Goal: Find contact information: Find contact information

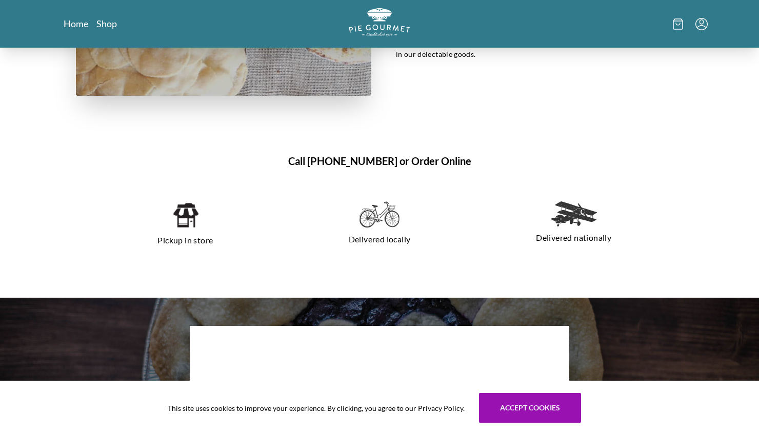
scroll to position [638, 0]
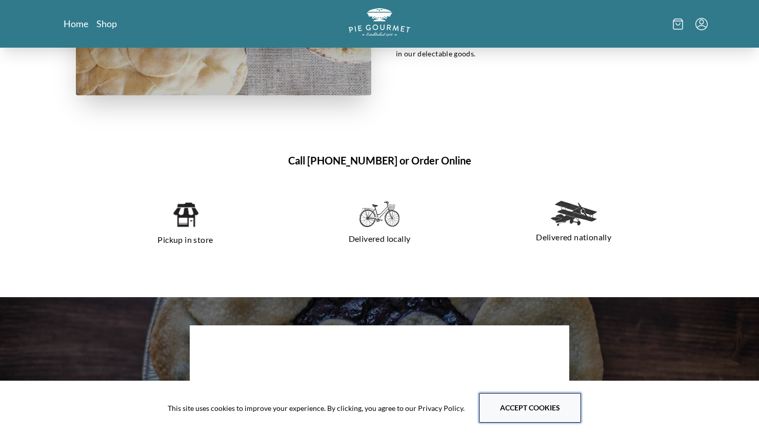
click at [558, 404] on button "Accept cookies" at bounding box center [530, 408] width 102 height 30
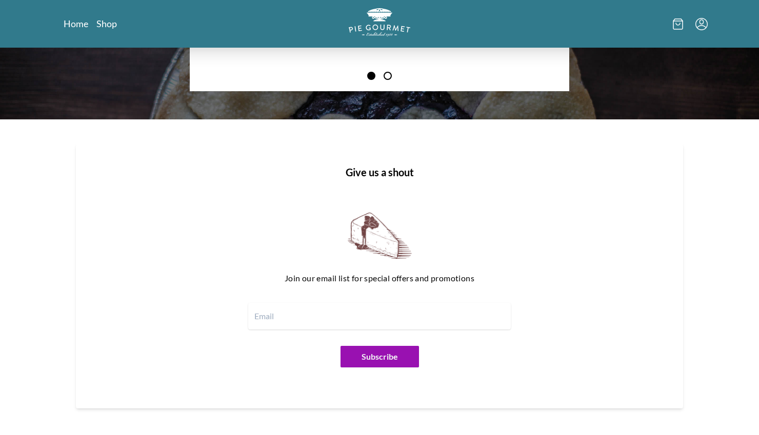
scroll to position [1209, 0]
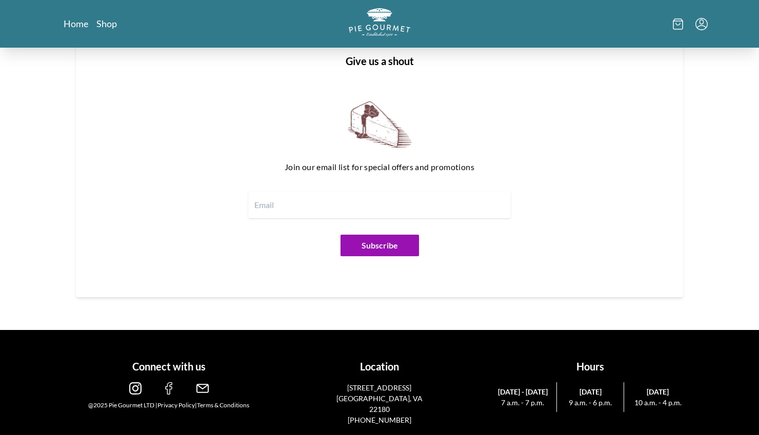
click at [201, 388] on img at bounding box center [202, 389] width 12 height 12
click at [332, 207] on input "email" at bounding box center [379, 205] width 263 height 27
click at [558, 198] on div at bounding box center [379, 205] width 525 height 27
click at [203, 393] on img at bounding box center [202, 389] width 12 height 12
click at [700, 19] on icon "Menu" at bounding box center [701, 24] width 12 height 12
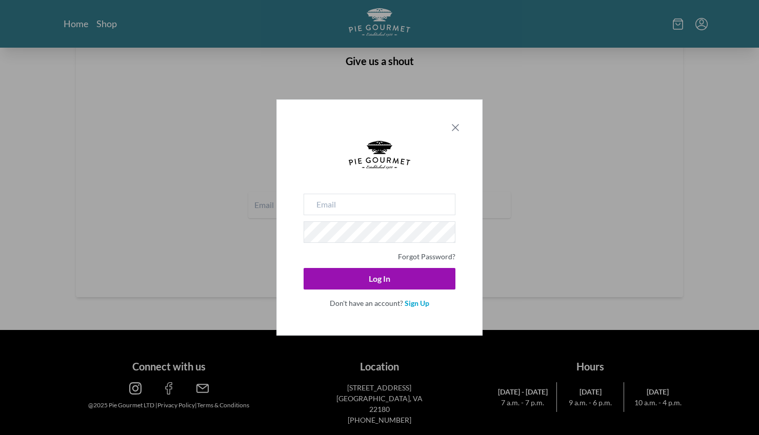
click at [457, 127] on icon "Close panel" at bounding box center [455, 128] width 12 height 12
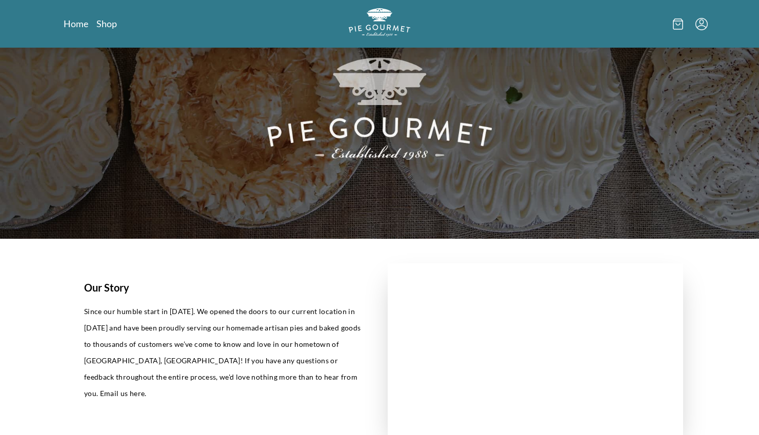
scroll to position [0, 0]
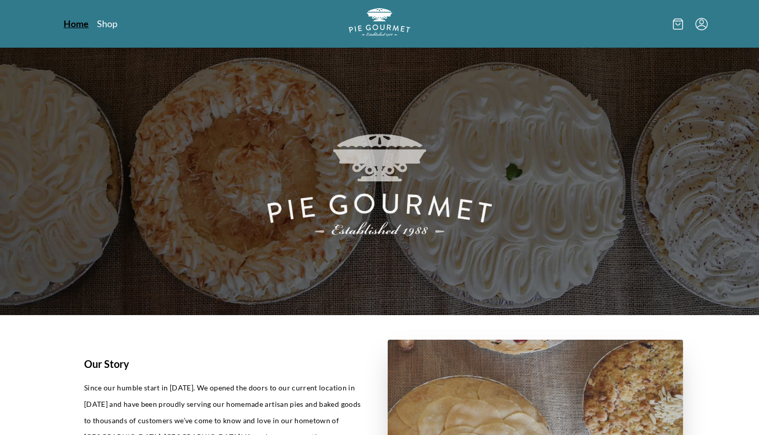
click at [74, 22] on link "Home" at bounding box center [76, 23] width 25 height 12
click at [107, 27] on link "Shop" at bounding box center [106, 23] width 21 height 12
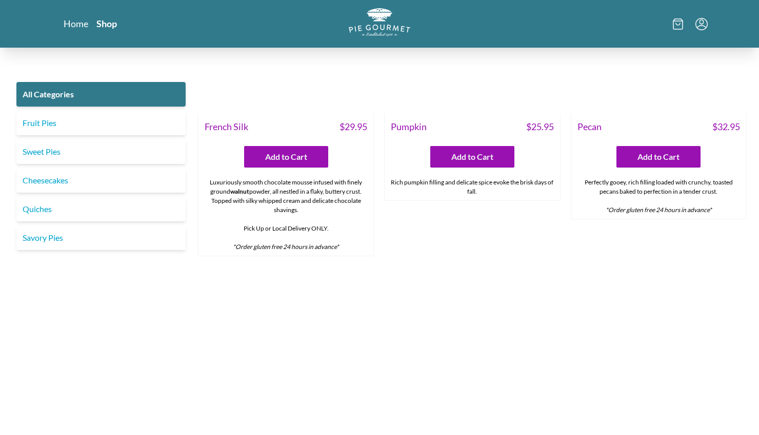
scroll to position [2540, 0]
